Goal: Task Accomplishment & Management: Complete application form

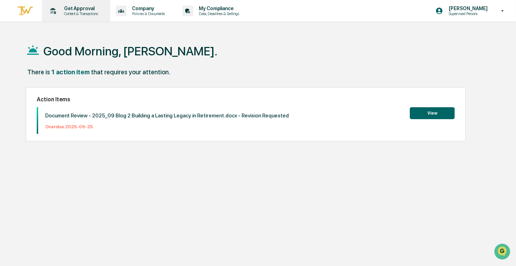
click at [88, 15] on p "Content & Transactions" at bounding box center [79, 13] width 43 height 5
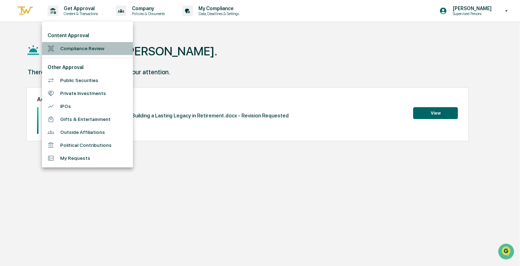
click at [99, 46] on li "Compliance Review" at bounding box center [87, 48] width 91 height 13
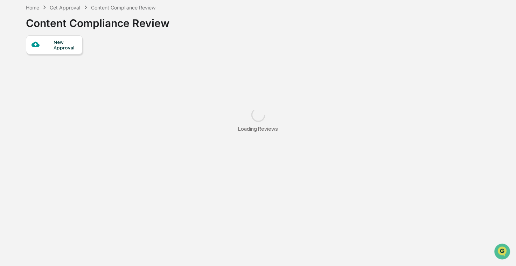
scroll to position [39, 0]
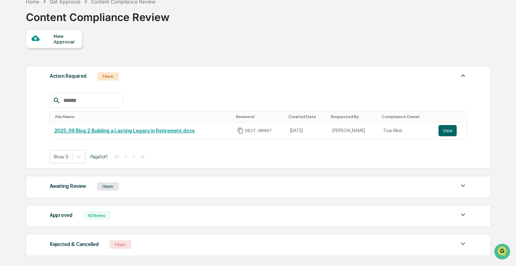
click at [193, 187] on div "Awaiting Review 1 Item" at bounding box center [259, 186] width 418 height 10
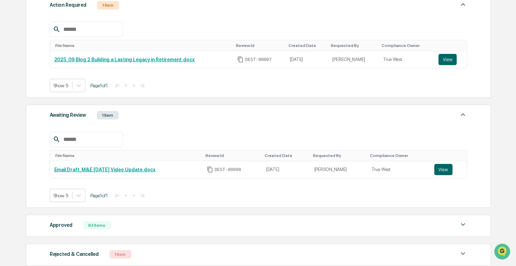
scroll to position [110, 0]
click at [442, 170] on button "View" at bounding box center [443, 168] width 18 height 11
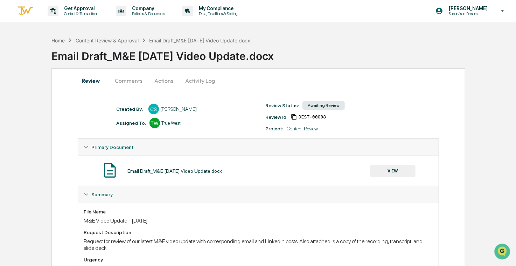
click at [202, 81] on button "Activity Log" at bounding box center [200, 80] width 41 height 17
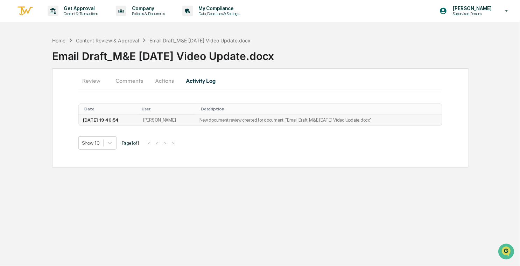
click at [102, 119] on td "[DATE] 19:40:54" at bounding box center [109, 119] width 60 height 11
click at [167, 84] on button "Actions" at bounding box center [165, 80] width 32 height 17
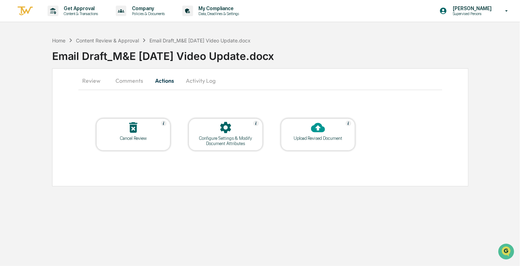
click at [139, 84] on button "Comments" at bounding box center [129, 80] width 39 height 17
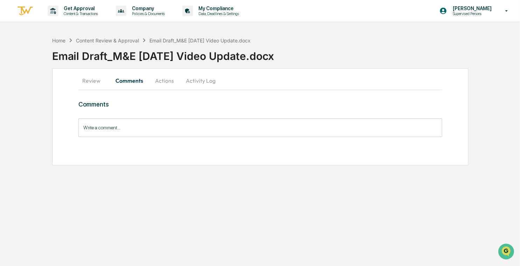
click at [93, 83] on button "Review" at bounding box center [94, 80] width 32 height 17
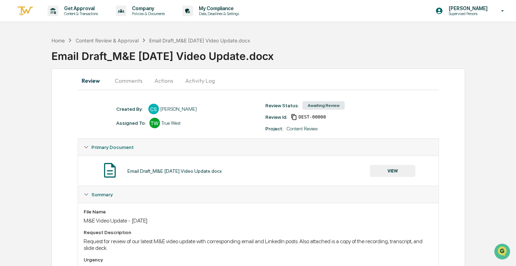
click at [195, 79] on button "Activity Log" at bounding box center [200, 80] width 41 height 17
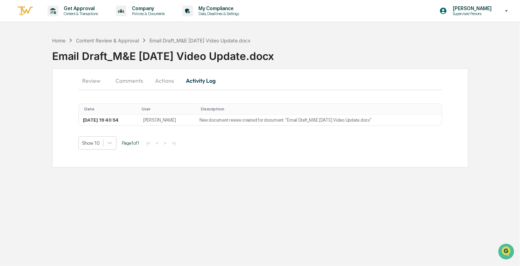
click at [168, 84] on button "Actions" at bounding box center [165, 80] width 32 height 17
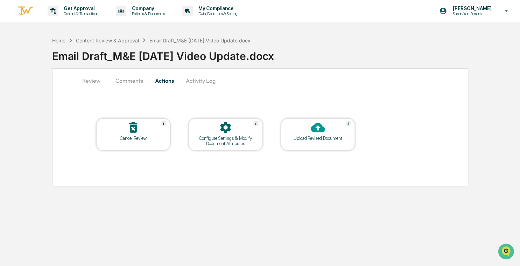
click at [134, 82] on button "Comments" at bounding box center [129, 80] width 39 height 17
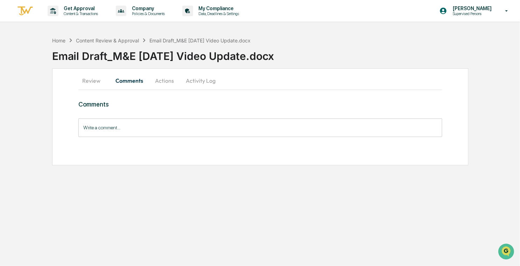
click at [190, 83] on button "Activity Log" at bounding box center [200, 80] width 41 height 17
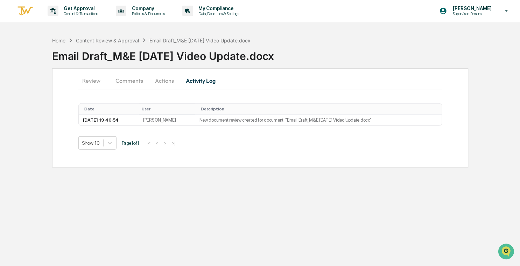
click at [161, 78] on button "Actions" at bounding box center [165, 80] width 32 height 17
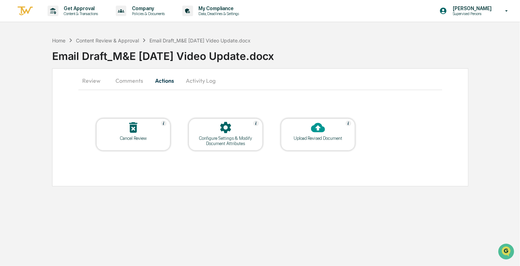
click at [309, 128] on div at bounding box center [318, 127] width 70 height 15
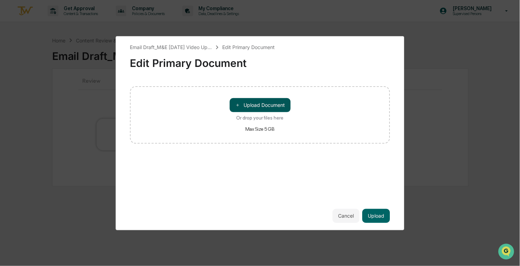
click at [250, 106] on button "＋ Upload Document" at bounding box center [260, 105] width 61 height 14
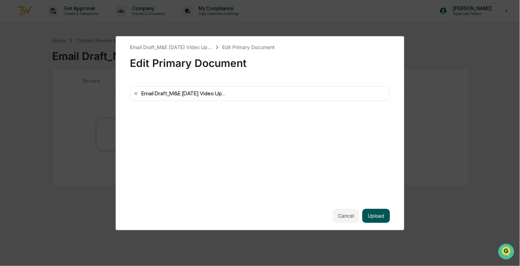
click at [381, 214] on button "Upload" at bounding box center [377, 216] width 28 height 14
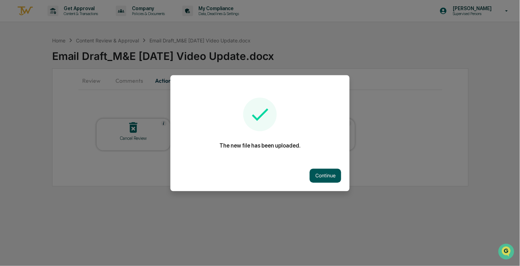
click at [325, 179] on button "Continue" at bounding box center [326, 175] width 32 height 14
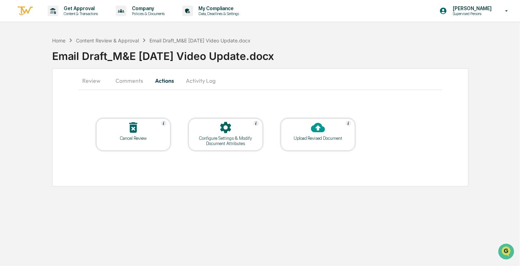
drag, startPoint x: 112, startPoint y: 53, endPoint x: 294, endPoint y: 55, distance: 182.1
click at [294, 55] on div "Email Draft_M&E [DATE] Video Update.docx" at bounding box center [286, 53] width 468 height 18
copy div "M&E September 2025 Video Update"
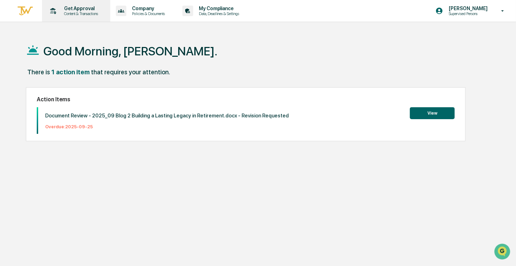
click at [83, 3] on div "Get Approval Content & Transactions" at bounding box center [75, 11] width 61 height 22
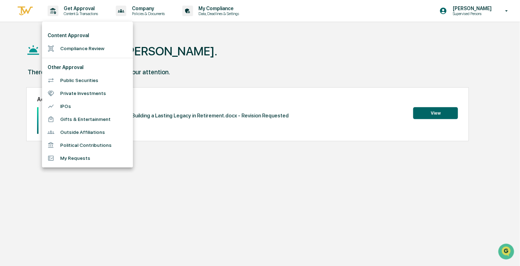
click at [80, 51] on li "Compliance Review" at bounding box center [87, 48] width 91 height 13
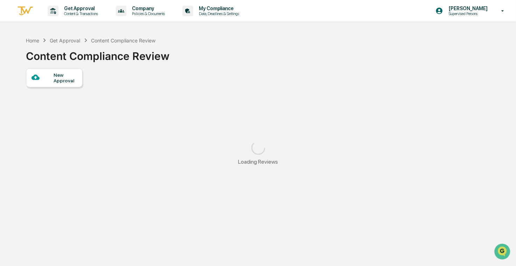
click at [64, 78] on div "New Approval" at bounding box center [65, 77] width 23 height 11
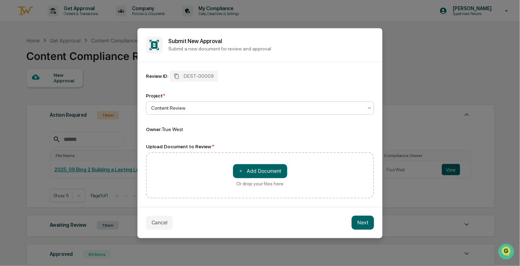
click at [228, 108] on div at bounding box center [257, 107] width 212 height 7
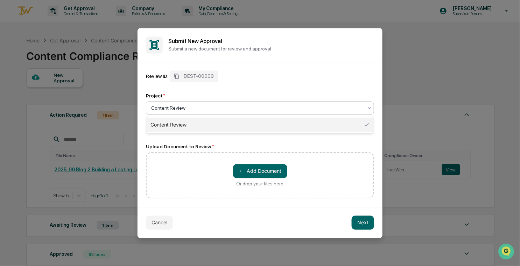
click at [228, 108] on div at bounding box center [257, 107] width 212 height 7
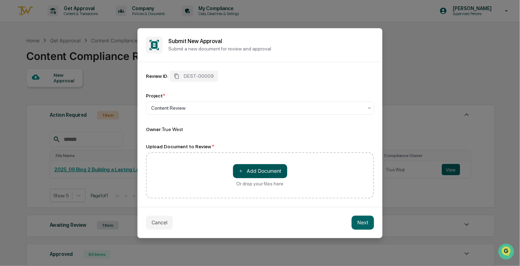
click at [259, 170] on button "＋ Add Document" at bounding box center [260, 171] width 54 height 14
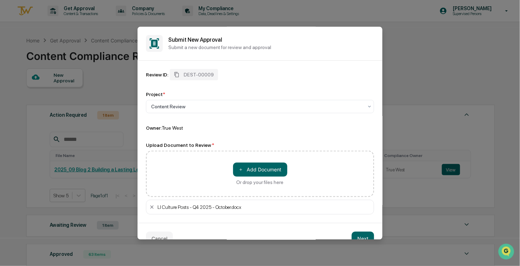
scroll to position [14, 0]
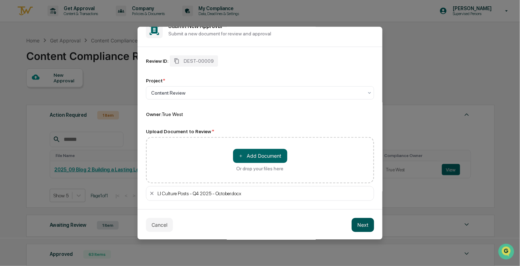
click at [364, 224] on button "Next" at bounding box center [363, 225] width 22 height 14
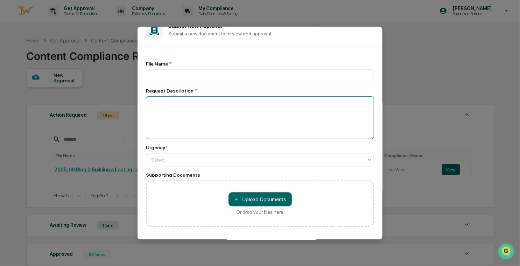
click at [239, 116] on textarea at bounding box center [260, 117] width 228 height 43
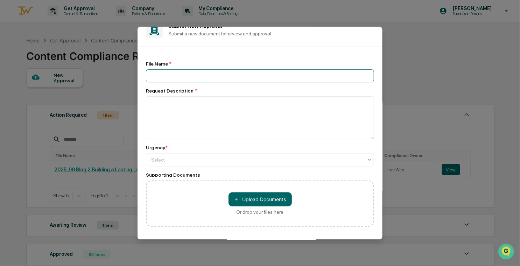
click at [209, 70] on input at bounding box center [260, 75] width 228 height 13
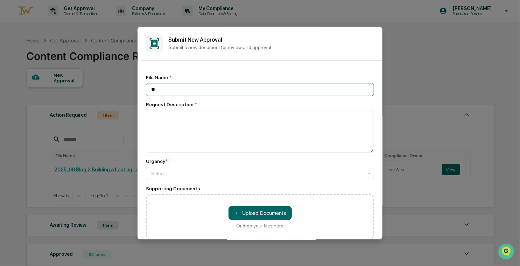
type input "*"
type input "**********"
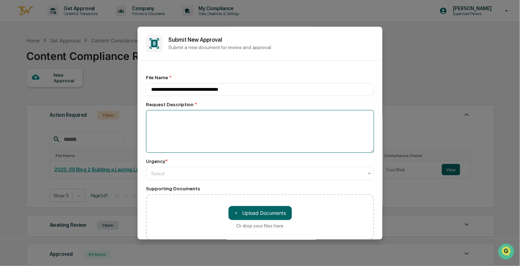
type textarea "*"
type textarea "**********"
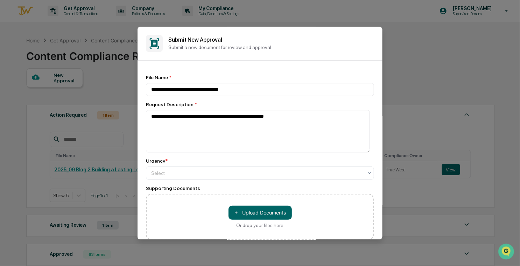
click at [235, 161] on div "Urgency *" at bounding box center [260, 161] width 228 height 6
click at [239, 170] on div at bounding box center [257, 172] width 212 height 7
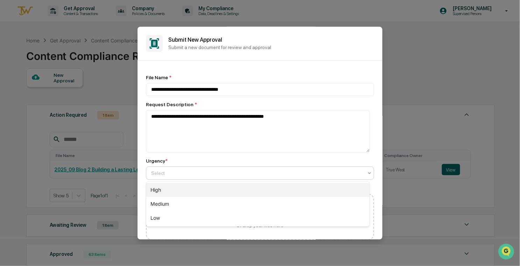
click at [236, 187] on div "High" at bounding box center [257, 190] width 223 height 14
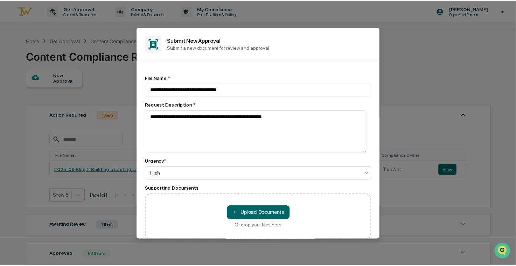
scroll to position [46, 0]
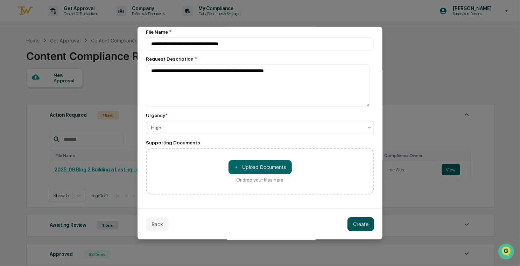
click at [359, 226] on button "Create" at bounding box center [361, 224] width 27 height 14
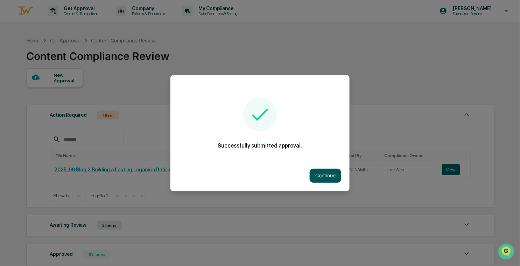
click at [323, 176] on button "Continue" at bounding box center [326, 175] width 32 height 14
